Goal: Navigation & Orientation: Find specific page/section

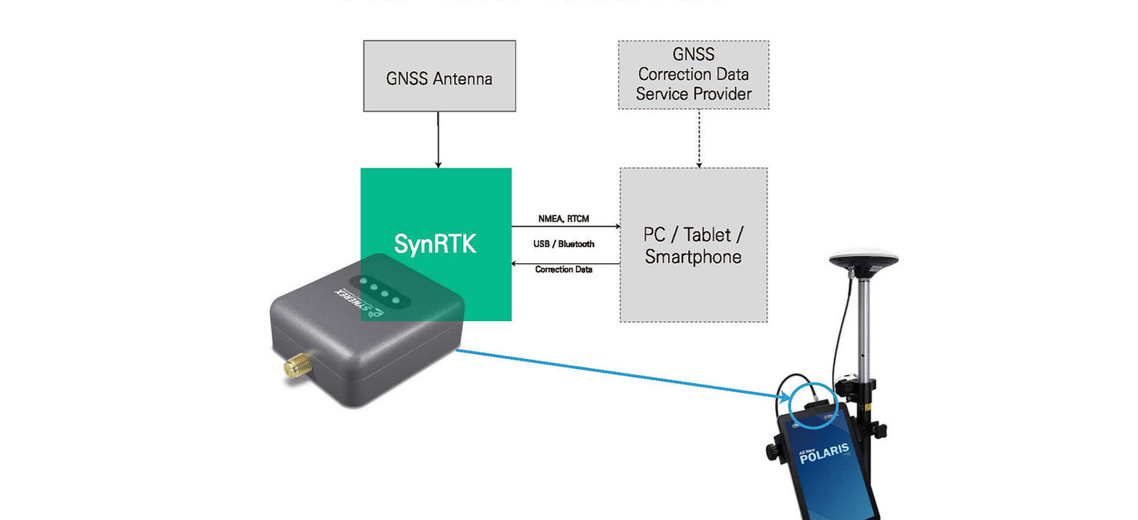
scroll to position [1161, 0]
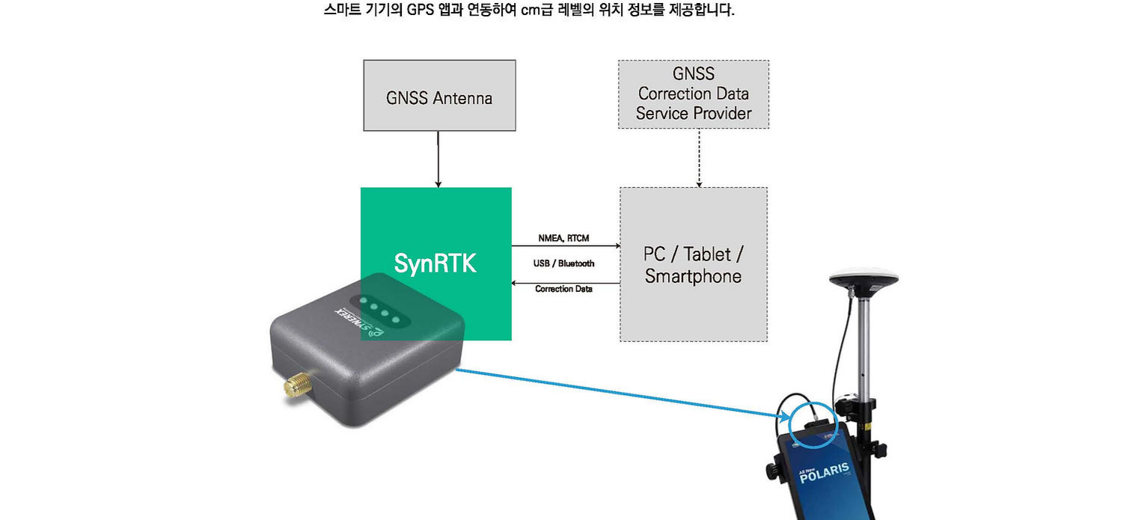
scroll to position [1149, 0]
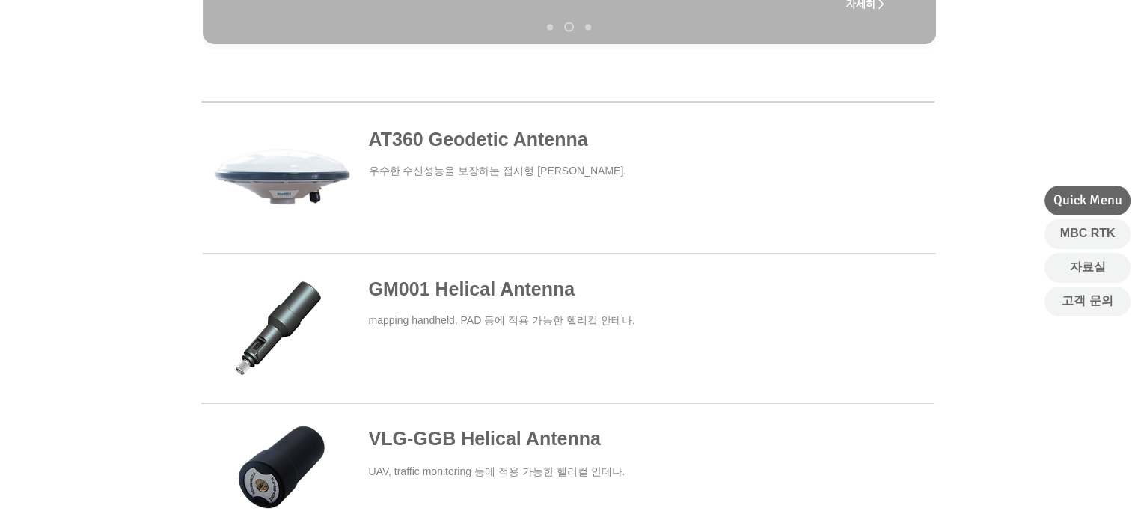
scroll to position [524, 0]
click at [556, 138] on span at bounding box center [567, 176] width 733 height 138
click at [472, 137] on span at bounding box center [567, 176] width 733 height 138
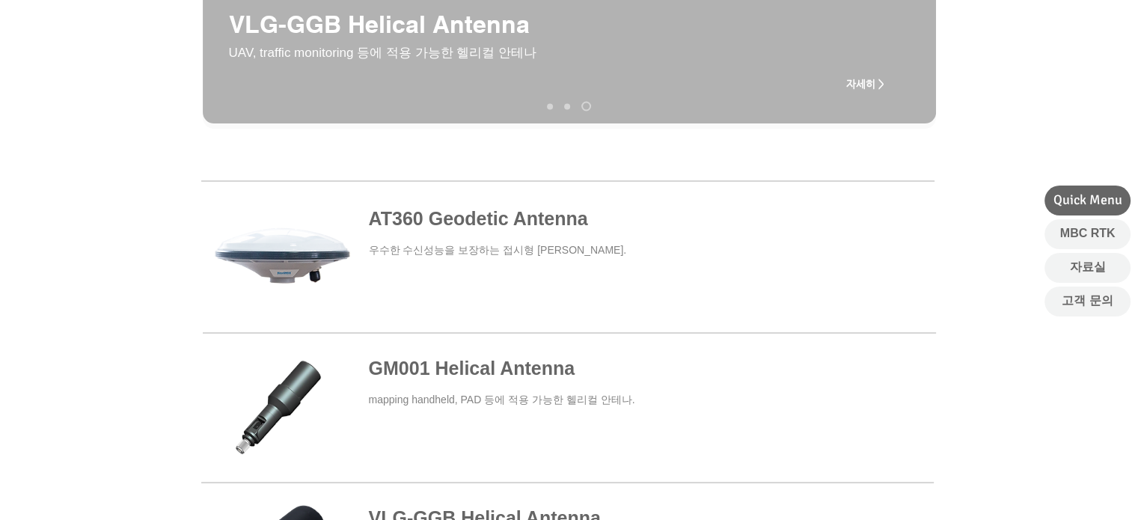
scroll to position [459, 0]
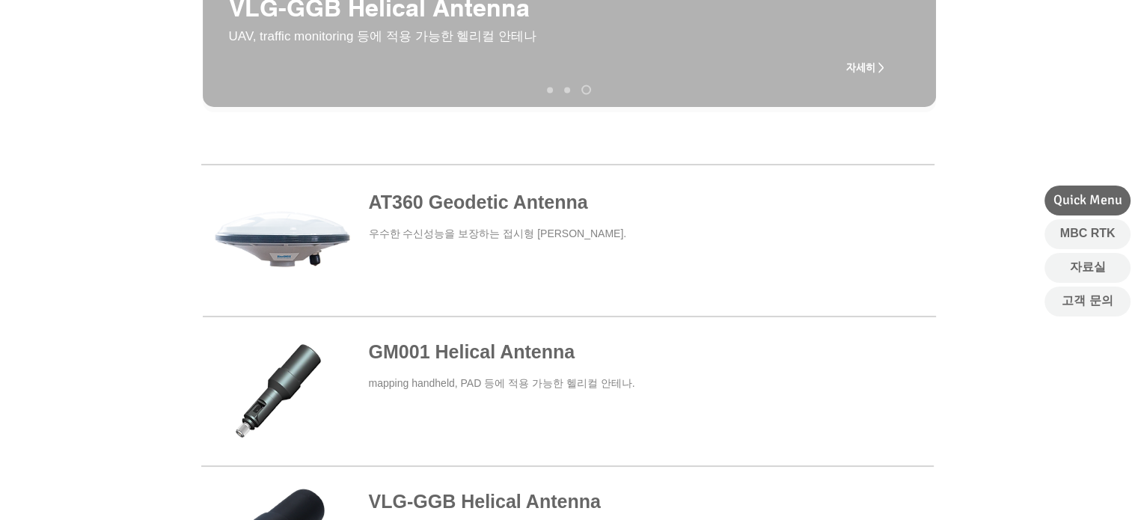
click at [470, 212] on span at bounding box center [567, 240] width 733 height 138
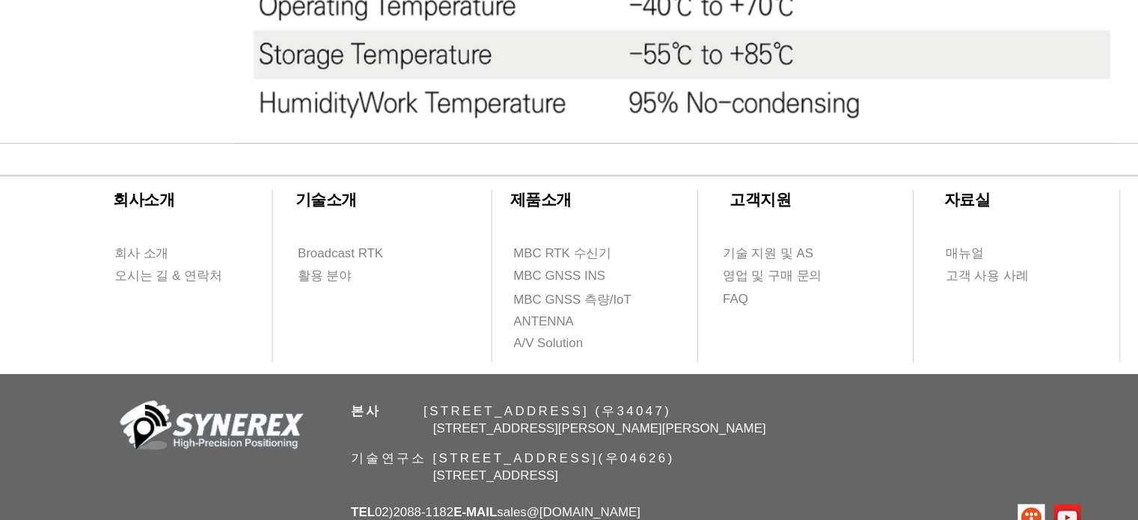
scroll to position [1667, 0]
